Goal: Entertainment & Leisure: Consume media (video, audio)

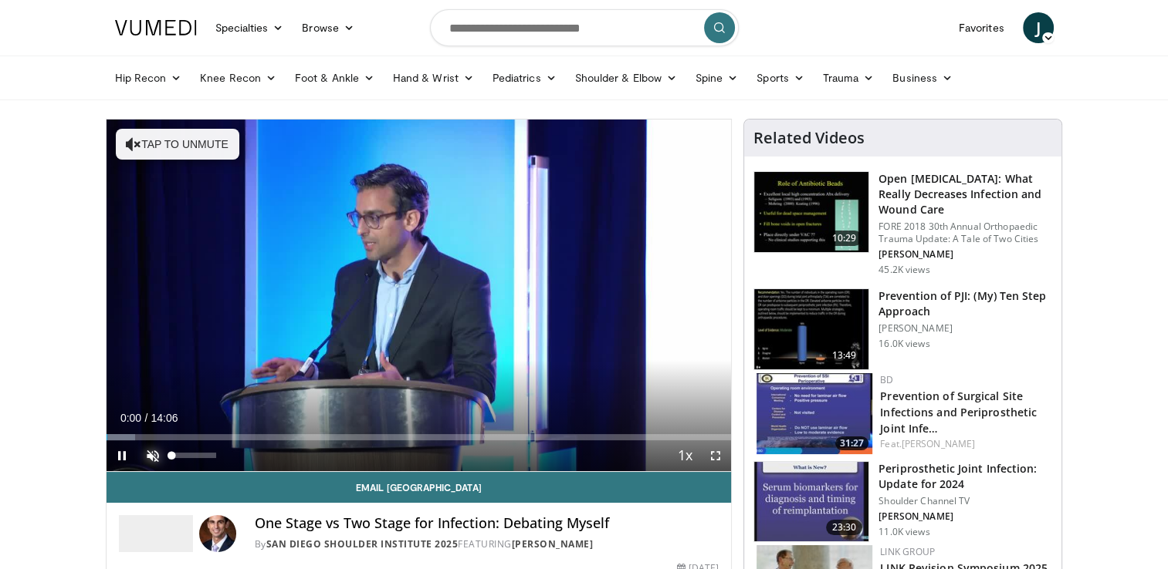
click at [150, 455] on span "Video Player" at bounding box center [152, 456] width 31 height 31
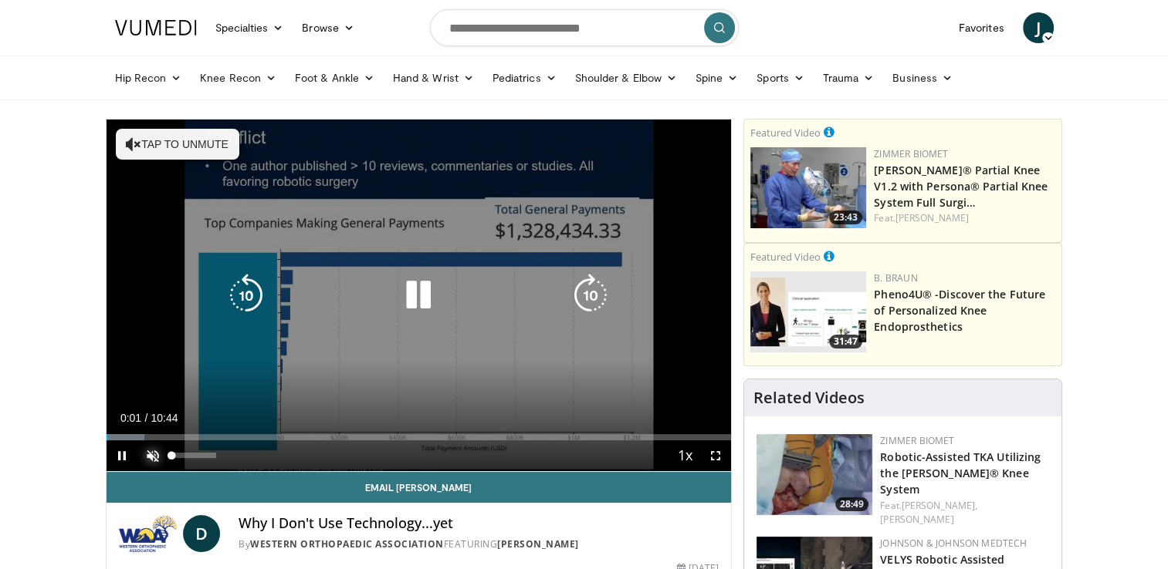
click at [159, 457] on span "Video Player" at bounding box center [152, 456] width 31 height 31
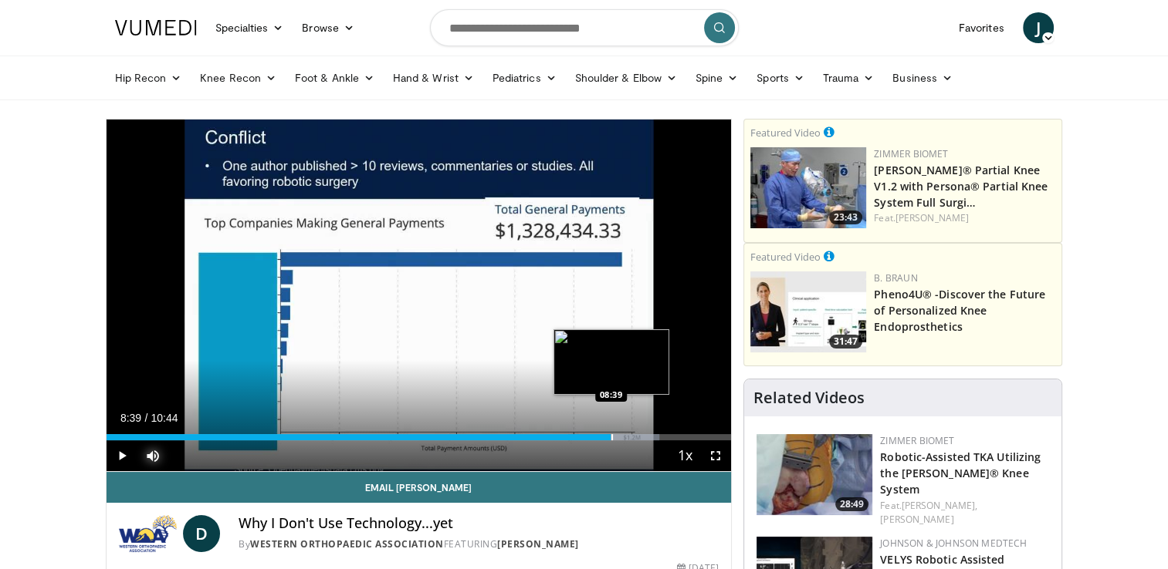
click at [611, 437] on div "Progress Bar" at bounding box center [612, 437] width 2 height 6
